Goal: Task Accomplishment & Management: Use online tool/utility

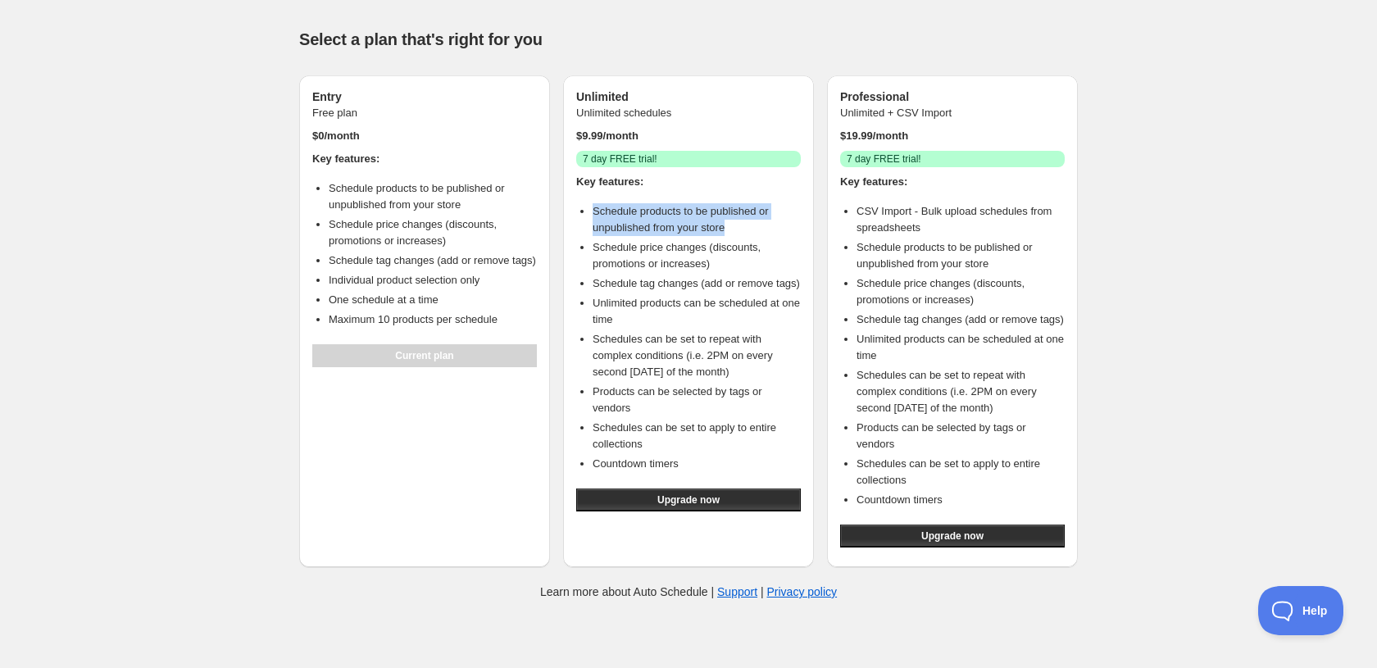
drag, startPoint x: 592, startPoint y: 213, endPoint x: 774, endPoint y: 223, distance: 182.3
click at [774, 223] on li "Schedule products to be published or unpublished from your store" at bounding box center [697, 219] width 208 height 33
click at [719, 507] on span "Upgrade now" at bounding box center [689, 500] width 62 height 13
